Goal: Information Seeking & Learning: Learn about a topic

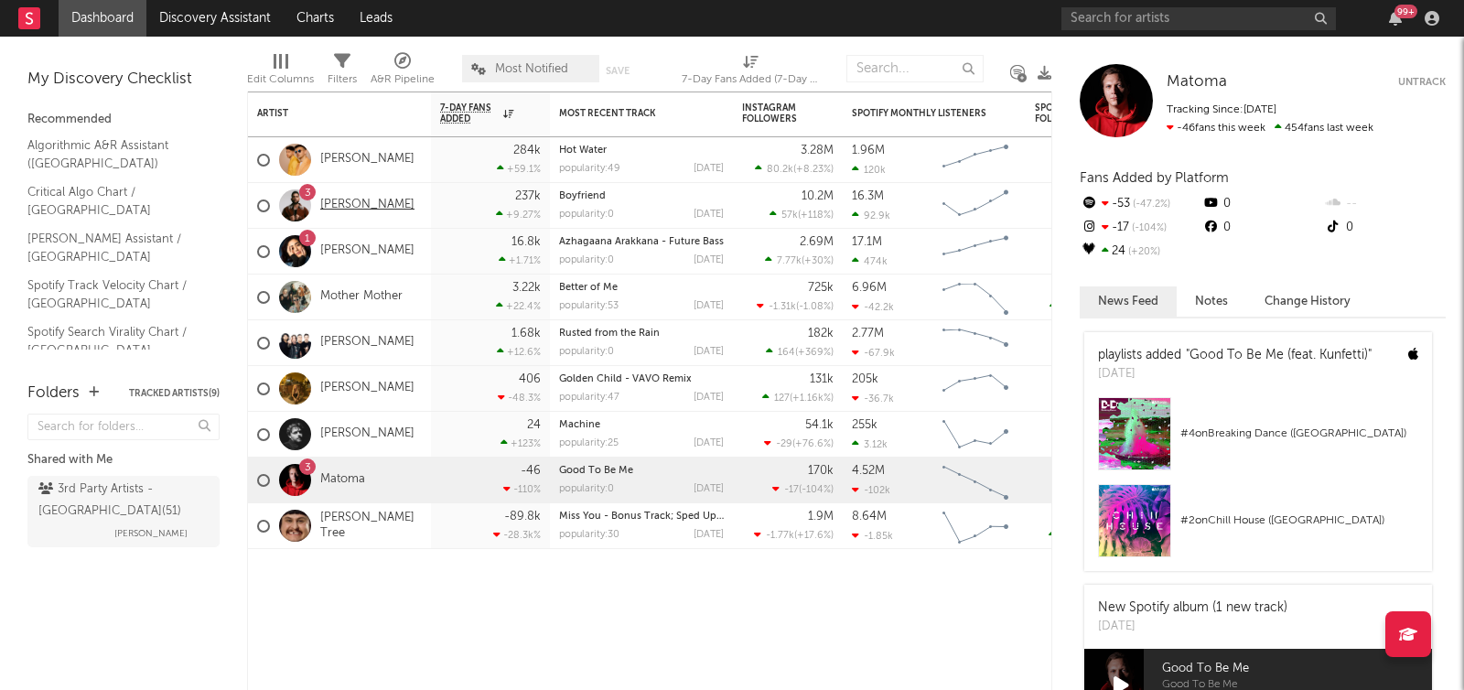
click at [347, 201] on link "[PERSON_NAME]" at bounding box center [367, 206] width 94 height 16
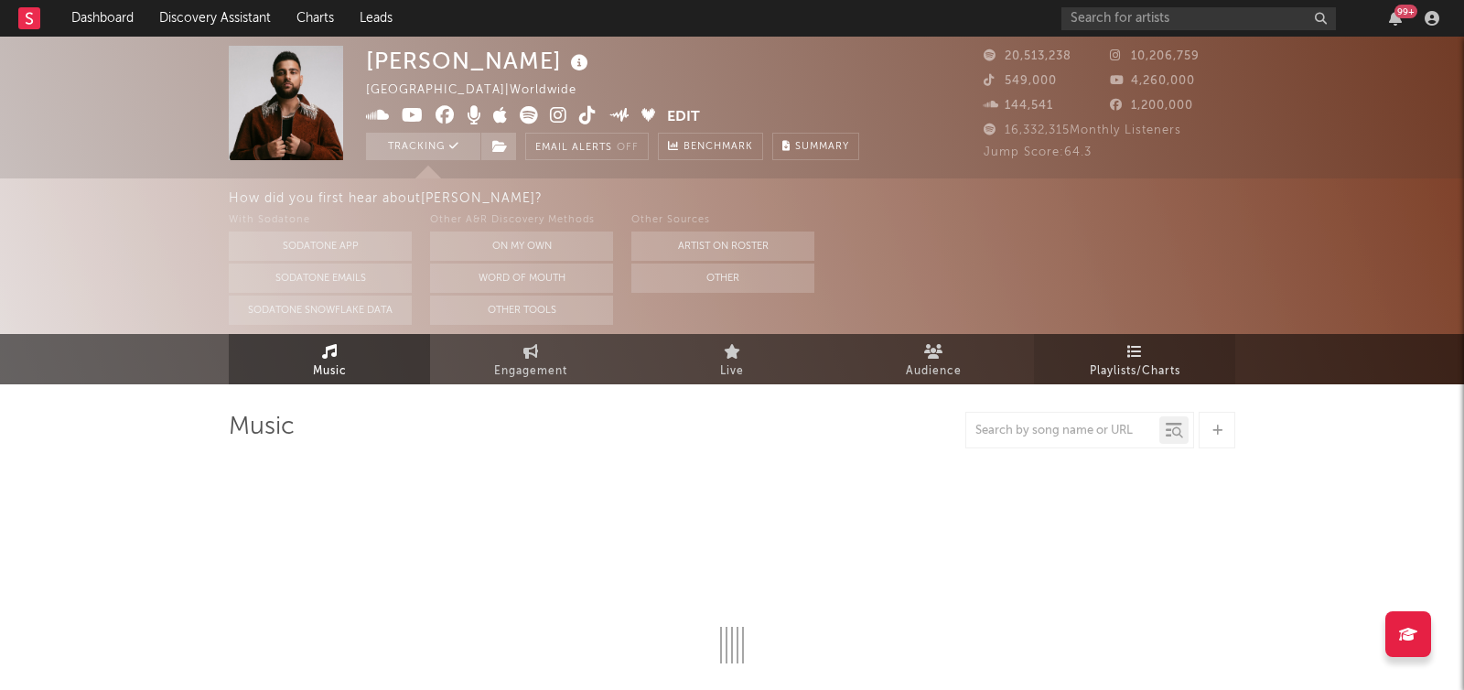
click at [1131, 362] on span "Playlists/Charts" at bounding box center [1134, 371] width 91 height 22
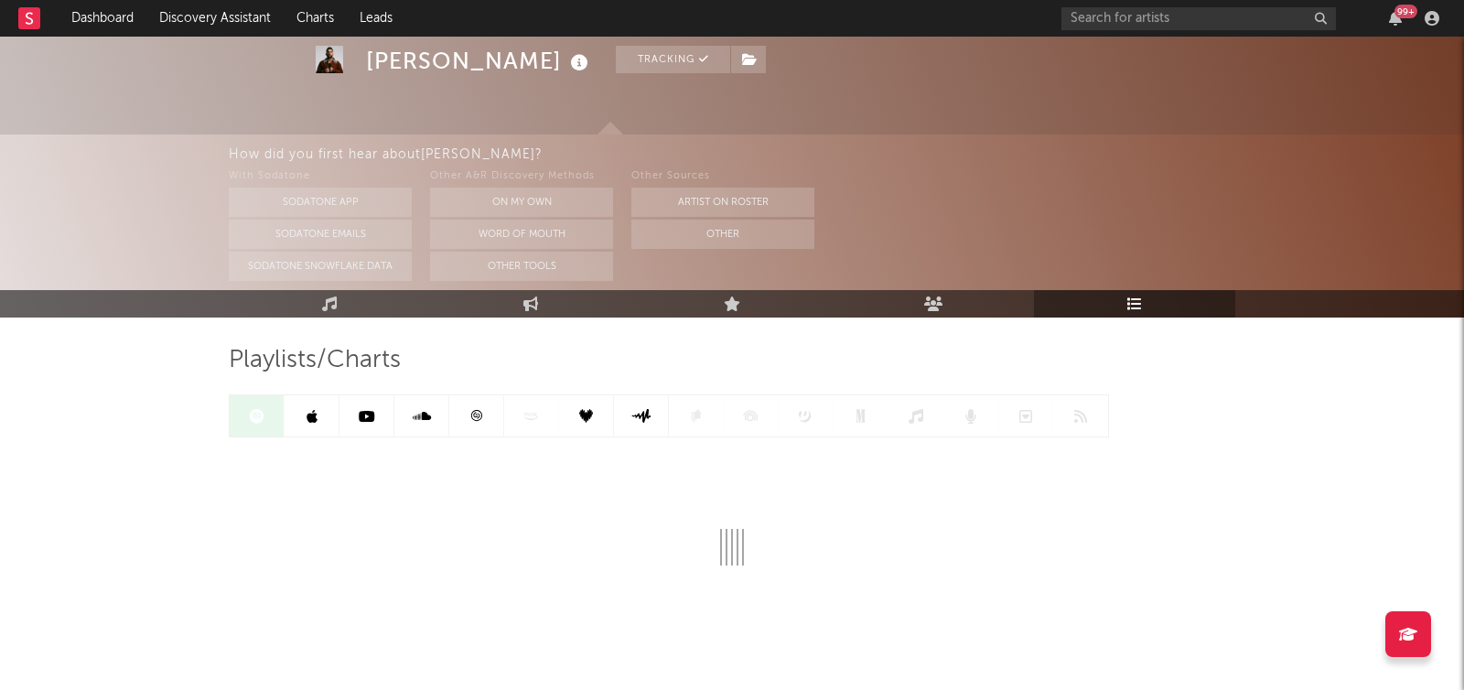
scroll to position [116, 0]
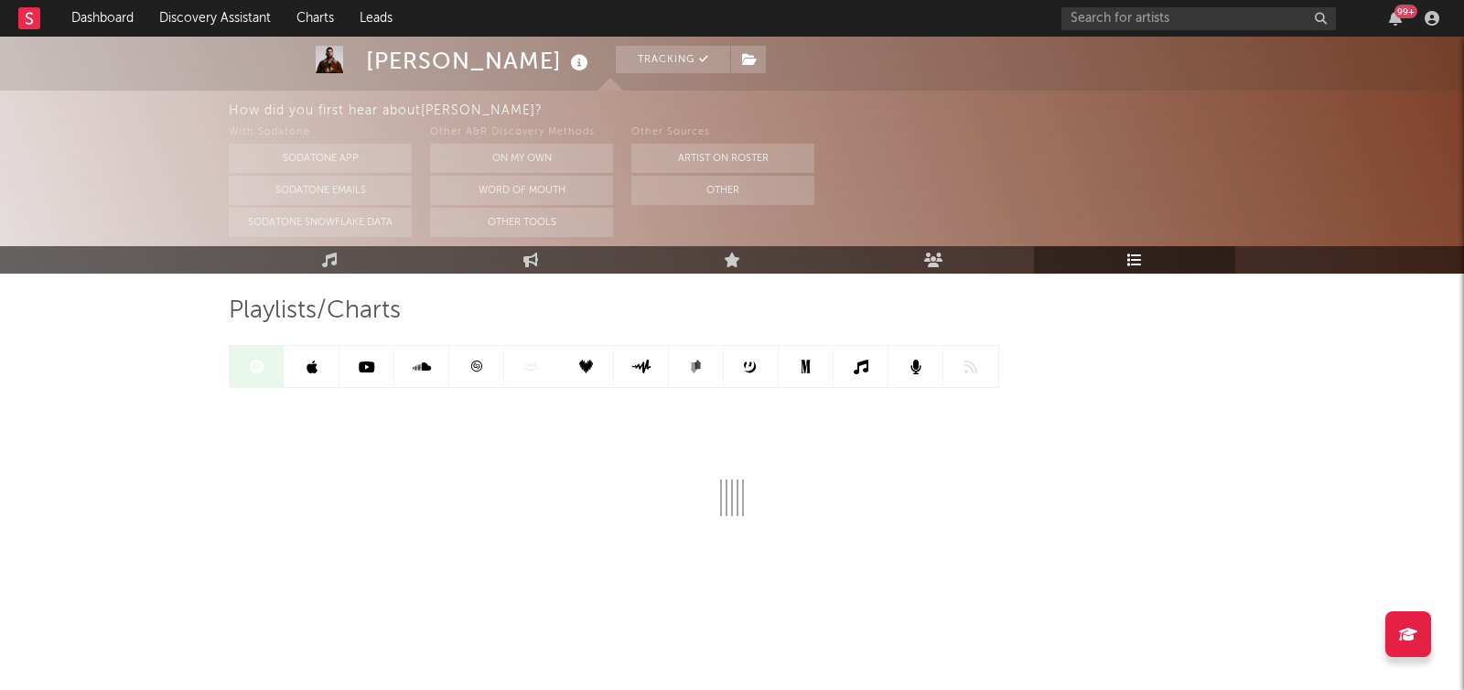
click at [318, 371] on link at bounding box center [311, 366] width 55 height 41
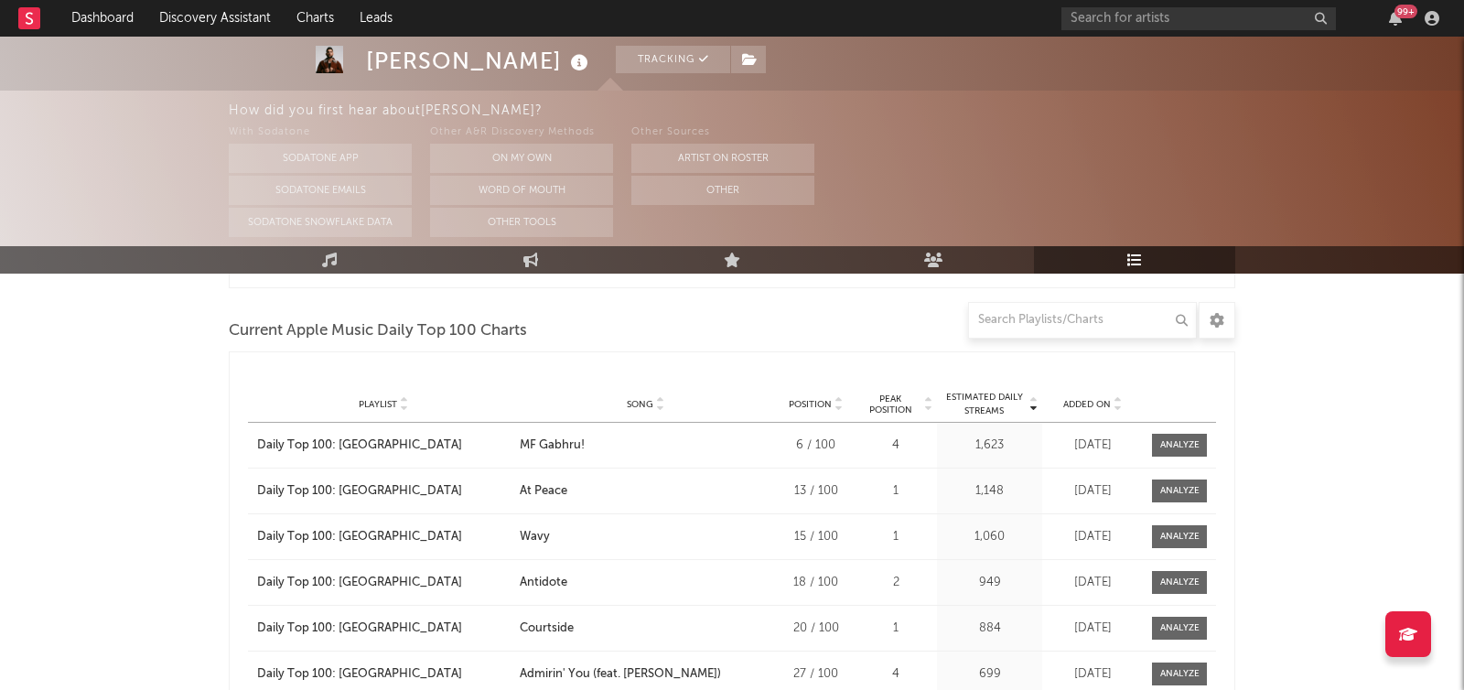
scroll to position [1510, 0]
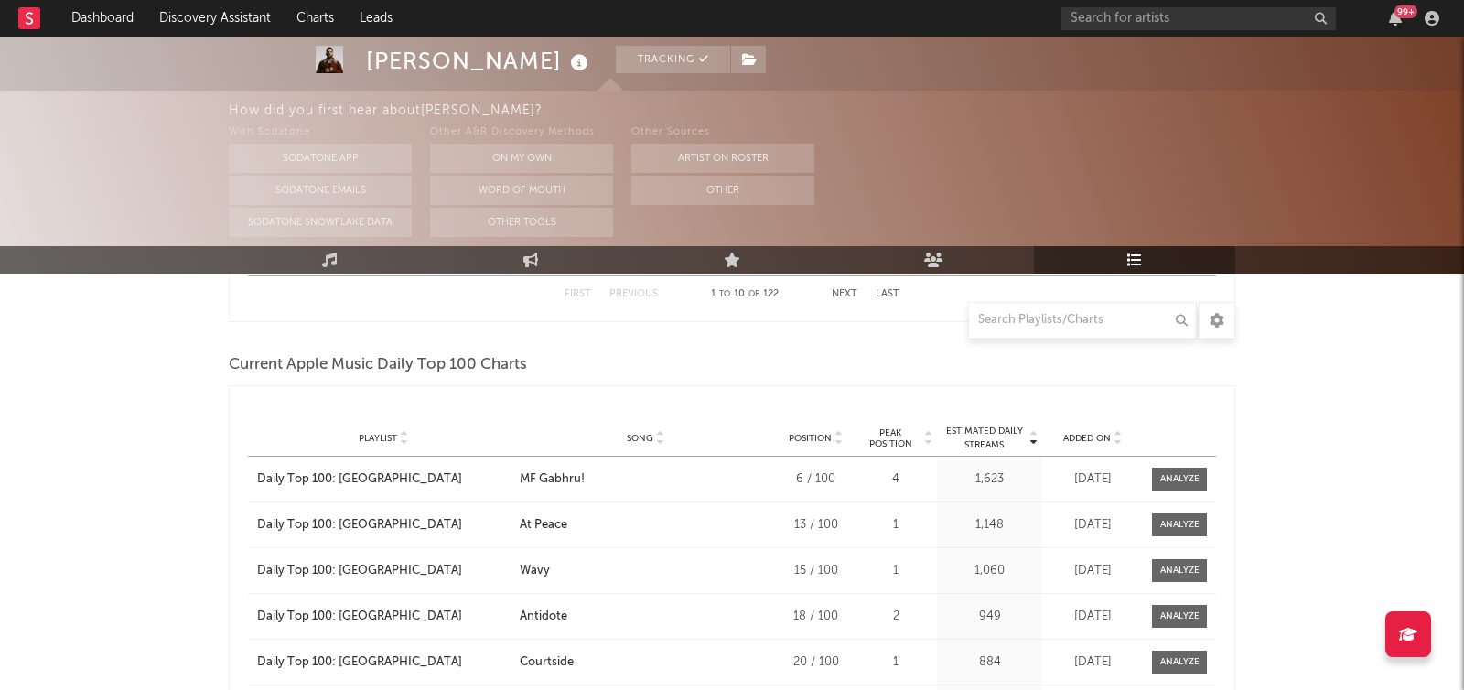
click at [1120, 438] on icon at bounding box center [1116, 441] width 9 height 7
click at [1120, 435] on icon at bounding box center [1116, 434] width 9 height 7
click at [1112, 434] on icon at bounding box center [1116, 434] width 9 height 7
click at [1115, 442] on icon at bounding box center [1116, 441] width 9 height 7
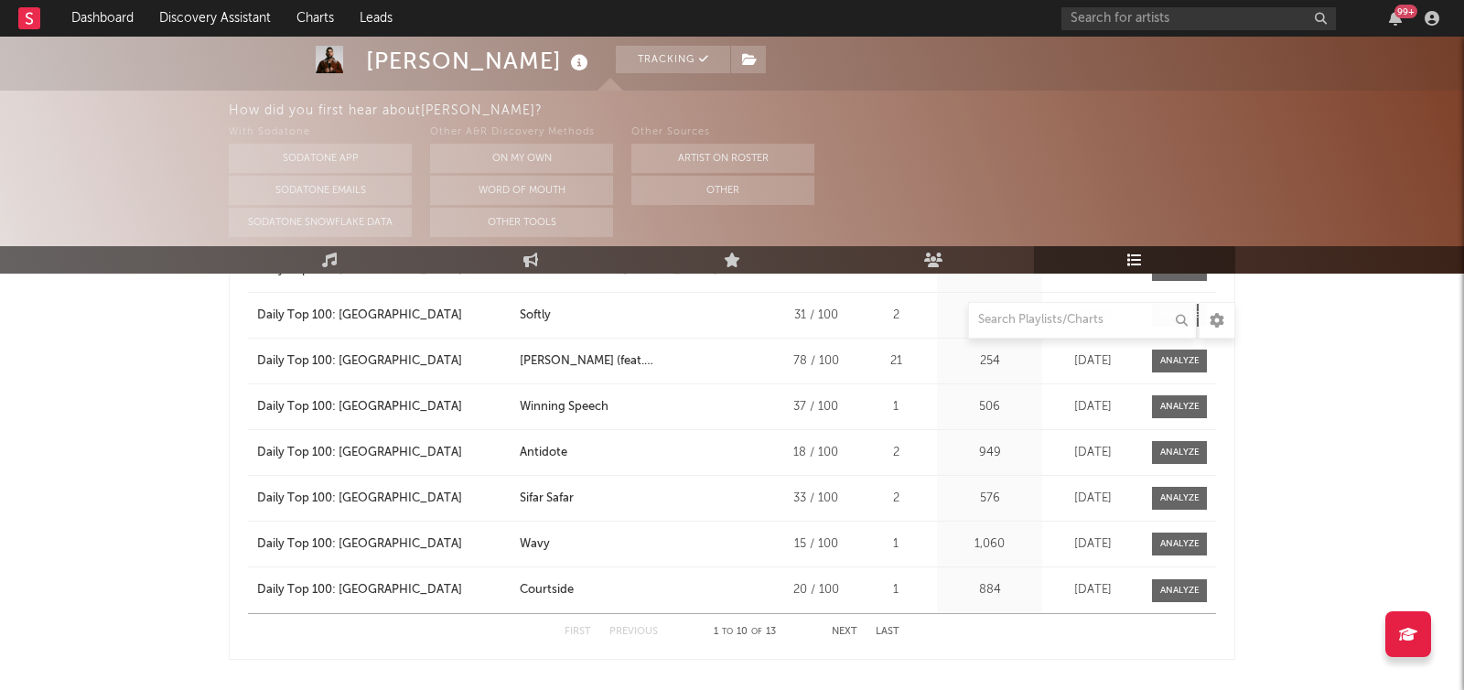
scroll to position [1851, 0]
